Goal: Information Seeking & Learning: Learn about a topic

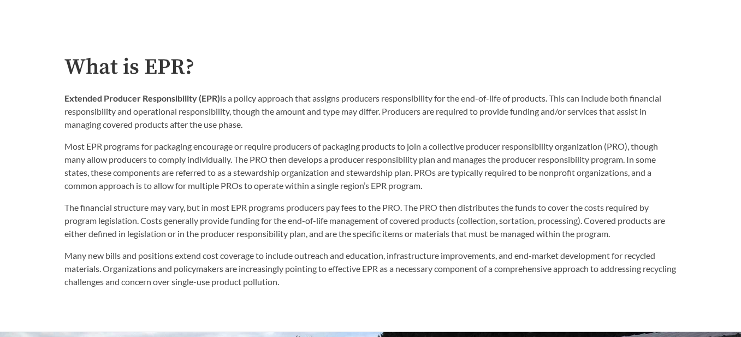
scroll to position [532, 0]
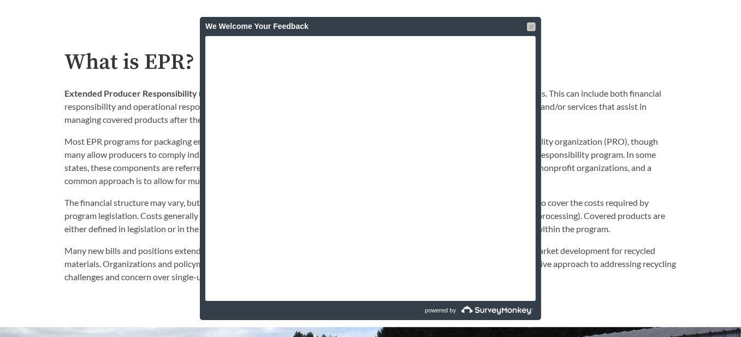
click at [531, 23] on div at bounding box center [531, 26] width 9 height 9
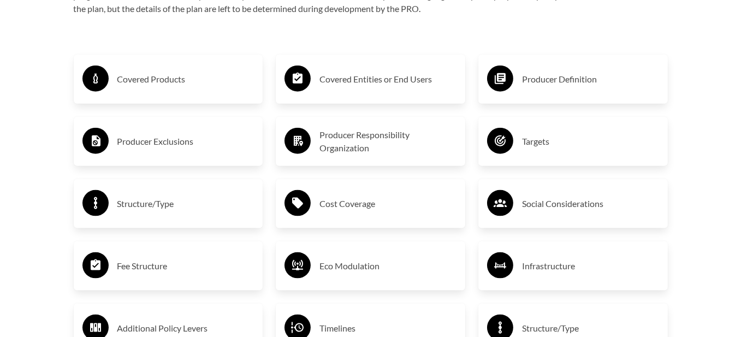
scroll to position [1775, 0]
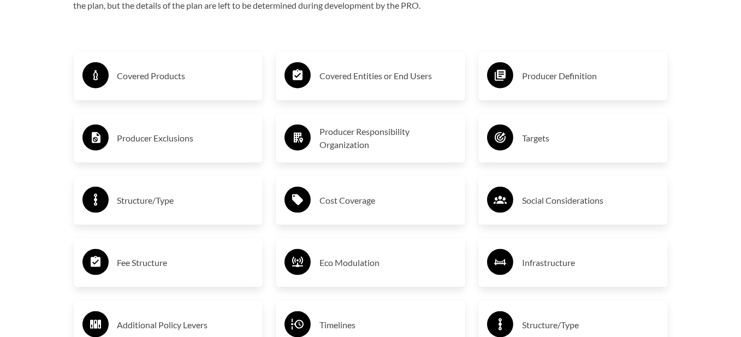
click at [540, 79] on h3 "Producer Definition" at bounding box center [590, 75] width 137 height 17
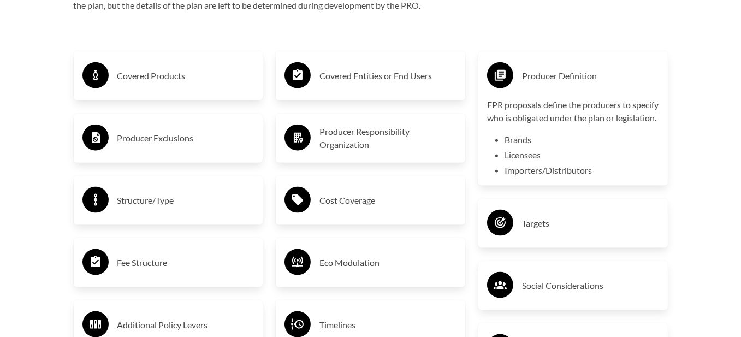
click at [502, 77] on icon at bounding box center [500, 75] width 11 height 11
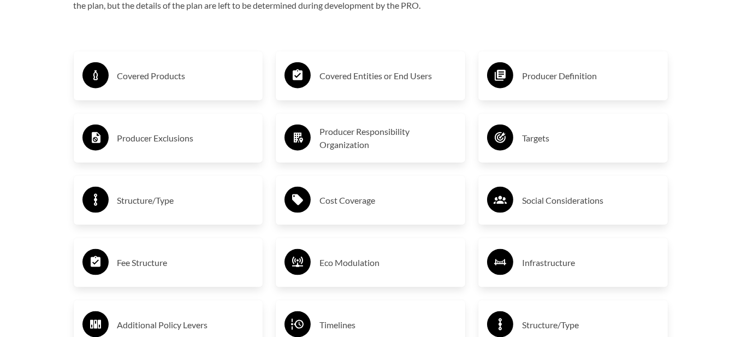
click at [163, 82] on h3 "Covered Products" at bounding box center [185, 75] width 137 height 17
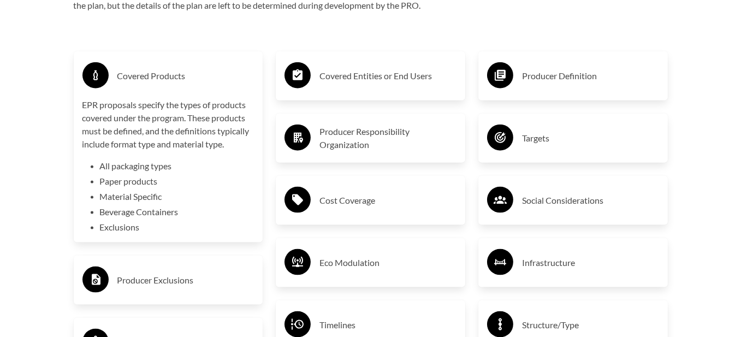
click at [168, 76] on h3 "Covered Products" at bounding box center [185, 75] width 137 height 17
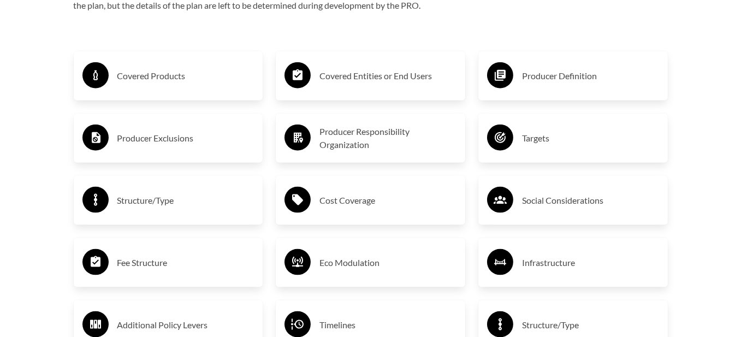
click at [173, 143] on h3 "Producer Exclusions" at bounding box center [185, 137] width 137 height 17
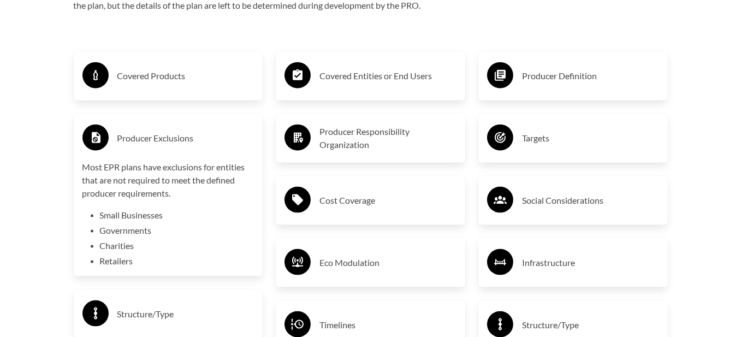
click at [173, 143] on h3 "Producer Exclusions" at bounding box center [185, 137] width 137 height 17
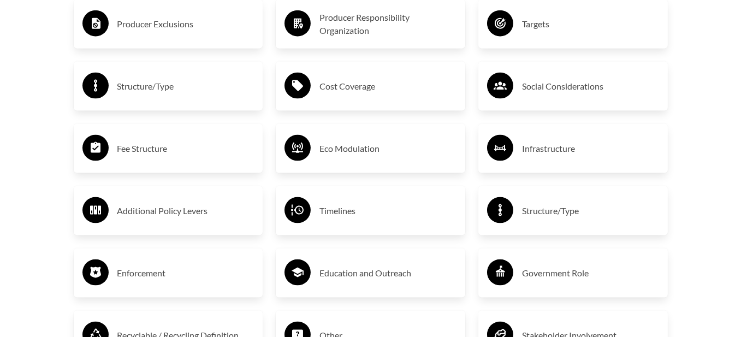
scroll to position [1898, 0]
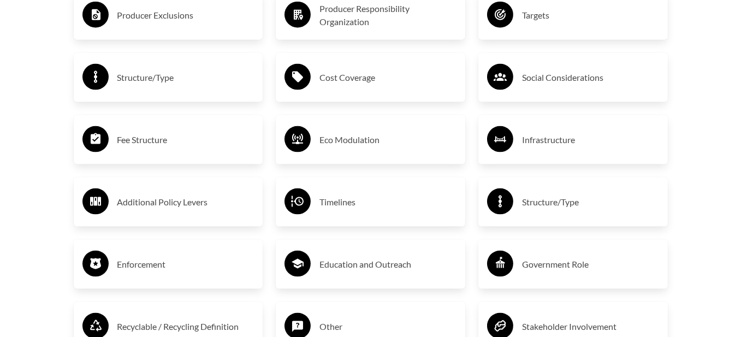
click at [153, 143] on h3 "Fee Structure" at bounding box center [185, 139] width 137 height 17
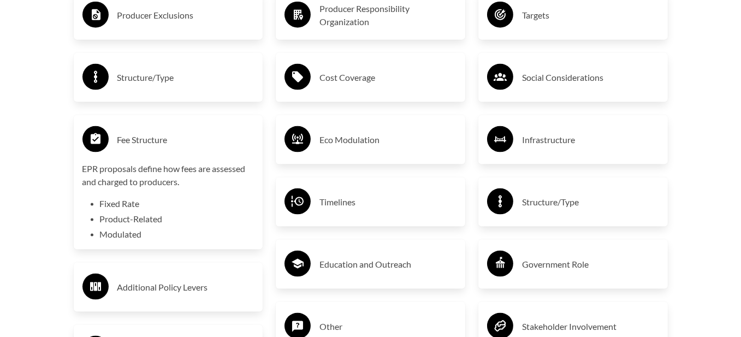
click at [153, 143] on h3 "Fee Structure" at bounding box center [185, 139] width 137 height 17
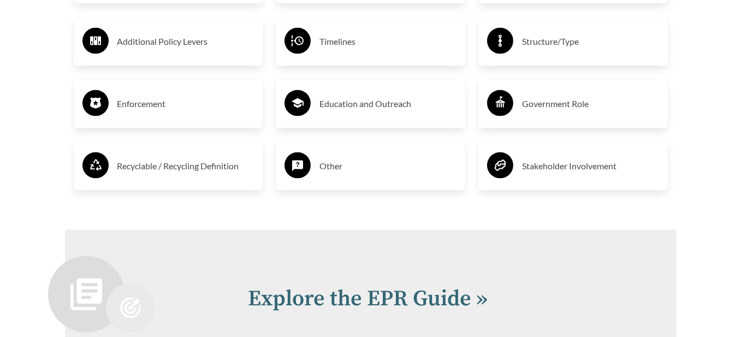
scroll to position [2061, 0]
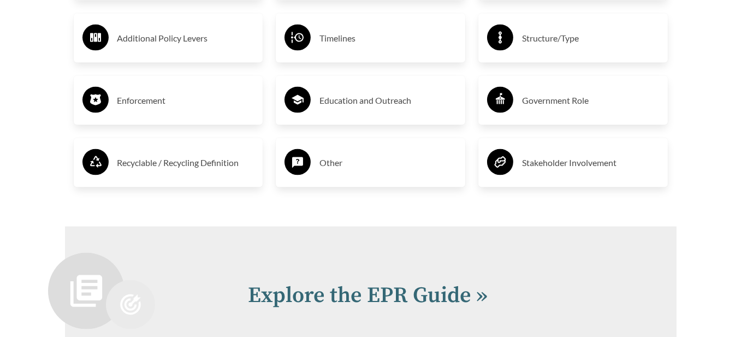
click at [145, 178] on div "Recyclable / Recycling Definition" at bounding box center [168, 163] width 172 height 32
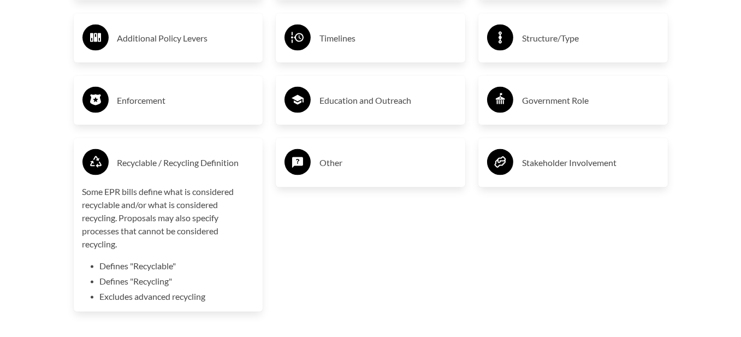
click at [146, 269] on li "Defines "Recyclable"" at bounding box center [177, 265] width 155 height 13
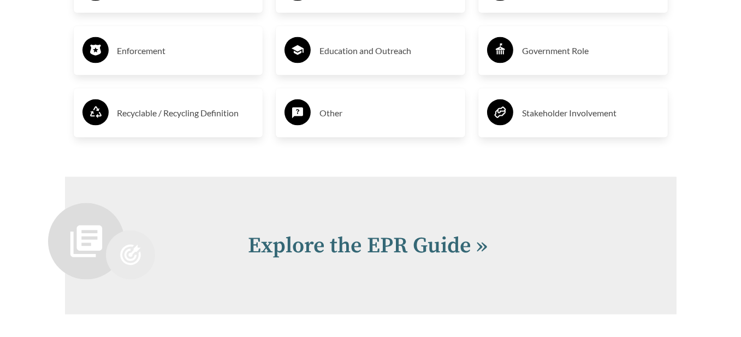
scroll to position [2116, 0]
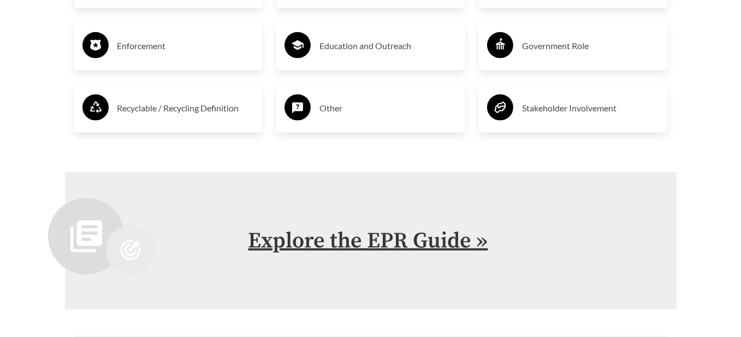
click at [274, 241] on link "Explore the EPR Guide »" at bounding box center [368, 240] width 240 height 27
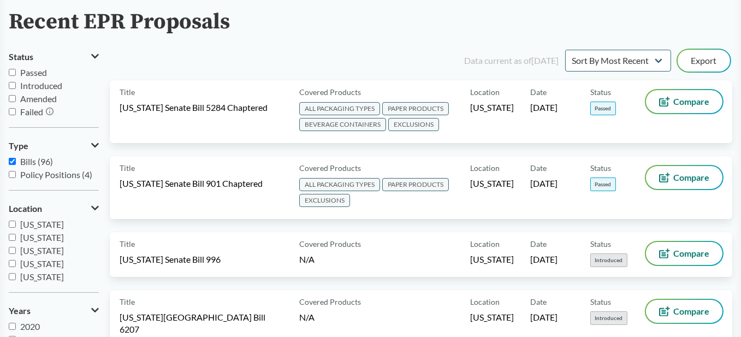
scroll to position [82, 0]
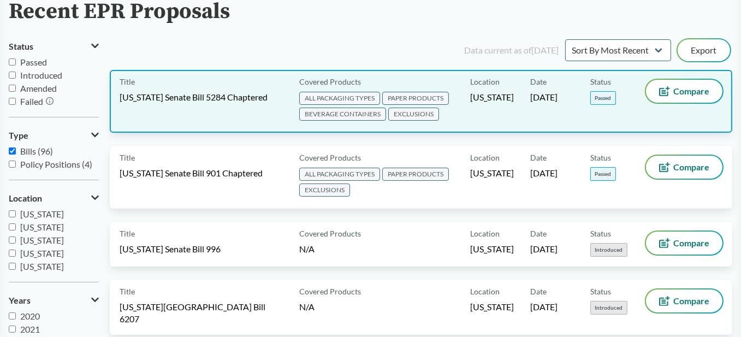
click at [354, 97] on span "ALL PACKAGING TYPES" at bounding box center [339, 98] width 81 height 13
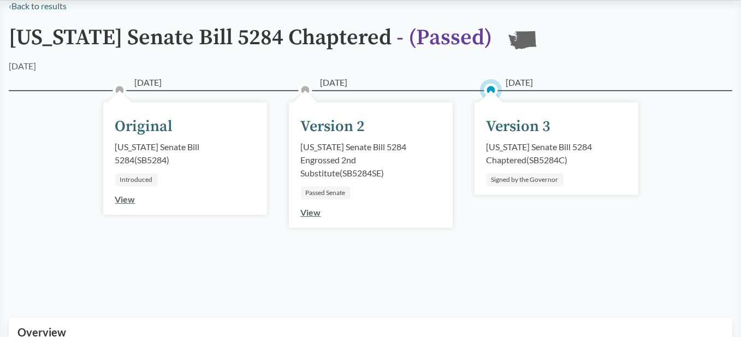
scroll to position [109, 0]
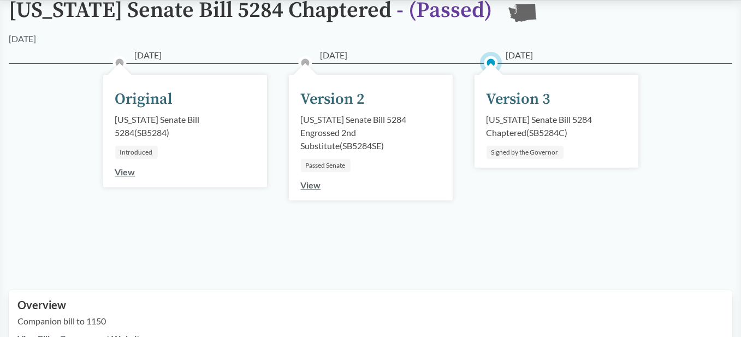
click at [307, 183] on link "View" at bounding box center [311, 185] width 20 height 10
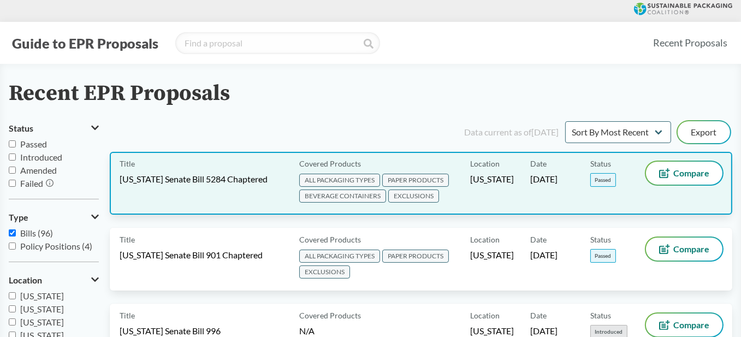
click at [351, 180] on span "ALL PACKAGING TYPES" at bounding box center [339, 180] width 81 height 13
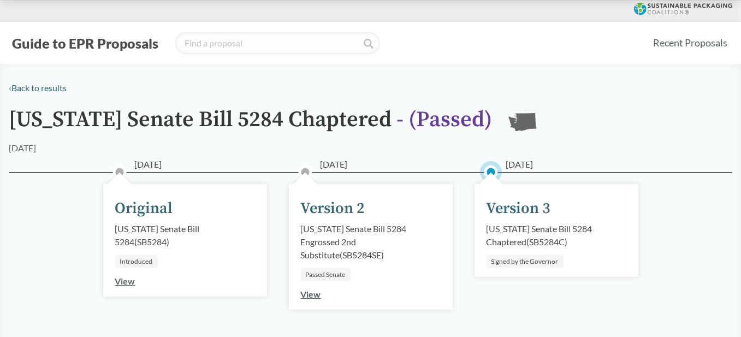
click at [311, 296] on link "View" at bounding box center [311, 294] width 20 height 10
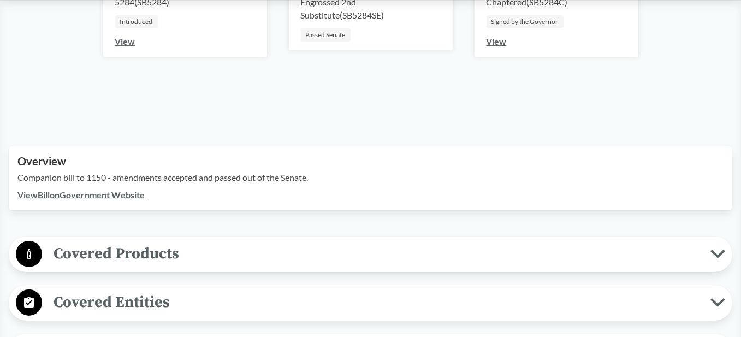
scroll to position [259, 0]
